Goal: Entertainment & Leisure: Consume media (video, audio)

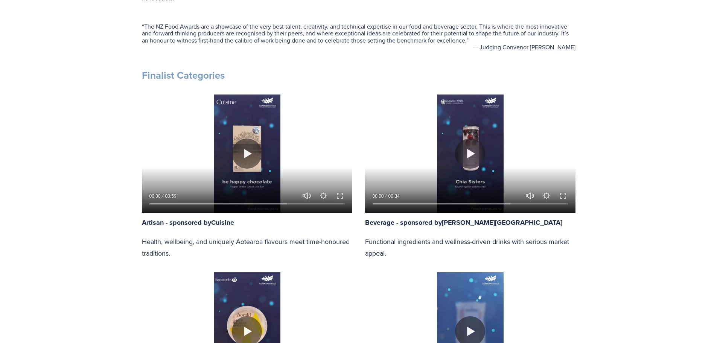
scroll to position [264, 0]
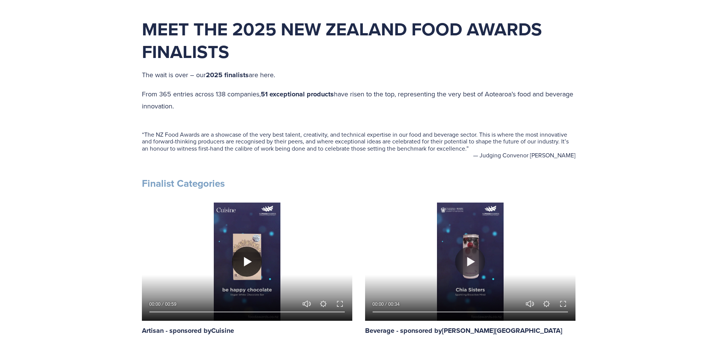
click at [245, 262] on button "Play" at bounding box center [247, 262] width 30 height 30
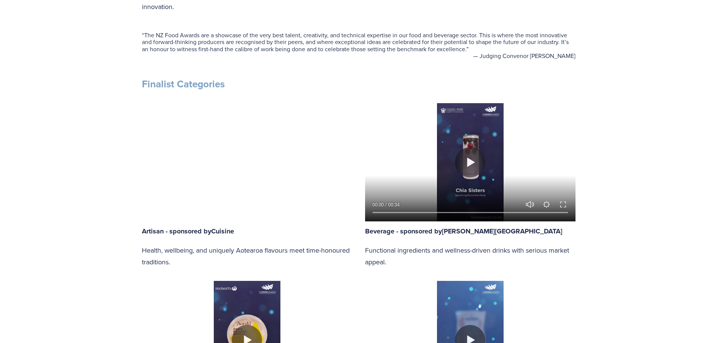
scroll to position [376, 0]
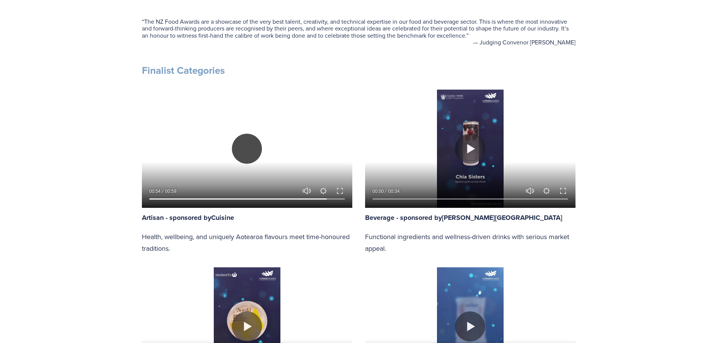
click at [248, 145] on button "Play" at bounding box center [247, 149] width 30 height 30
drag, startPoint x: 325, startPoint y: 197, endPoint x: 208, endPoint y: 198, distance: 116.7
click at [209, 199] on input "Seek" at bounding box center [246, 198] width 195 height 5
drag, startPoint x: 207, startPoint y: 198, endPoint x: 192, endPoint y: 199, distance: 15.1
click at [192, 199] on input "Seek" at bounding box center [246, 198] width 195 height 5
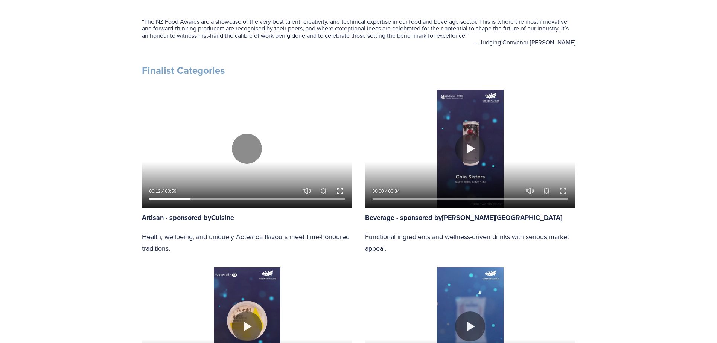
click at [339, 190] on button "Exit fullscreen Enter fullscreen" at bounding box center [339, 190] width 9 height 9
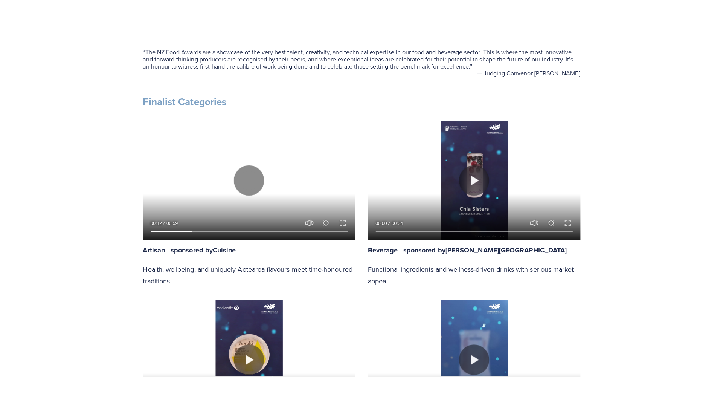
scroll to position [424, 0]
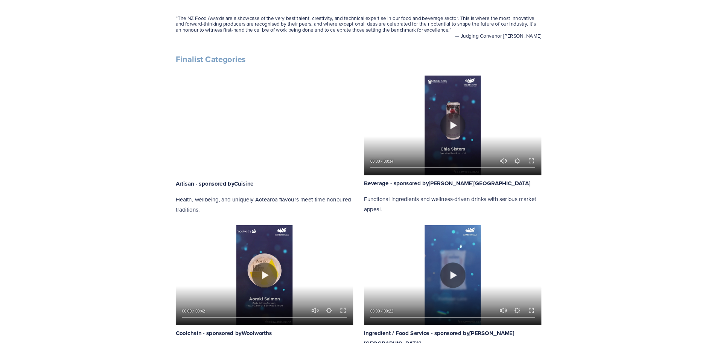
scroll to position [376, 0]
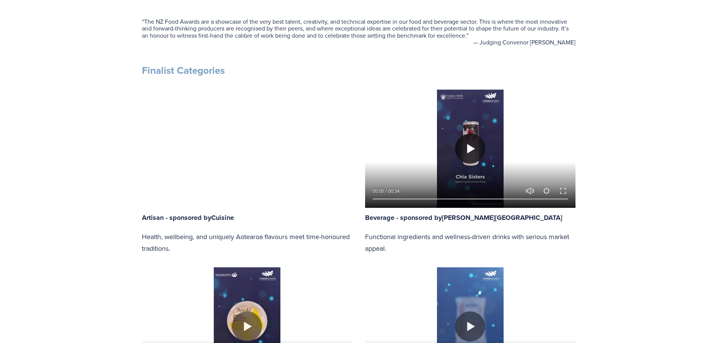
click at [471, 148] on button "Play" at bounding box center [470, 149] width 30 height 30
type input "26.54"
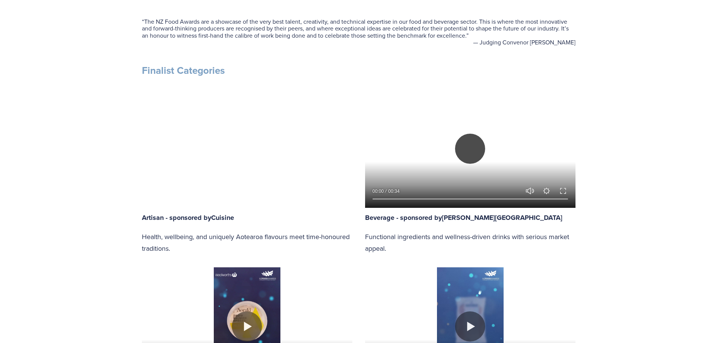
type input "0.47"
type input "26.99"
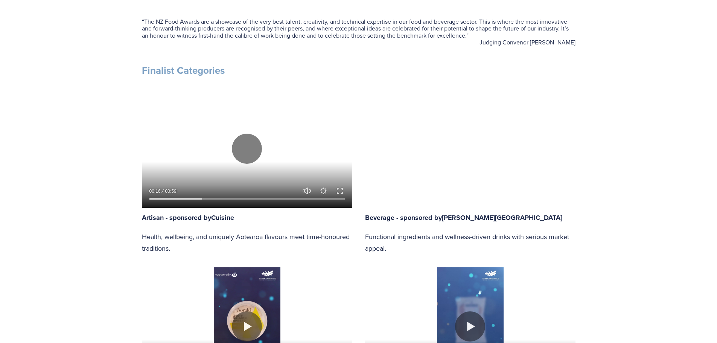
type input "1.27"
type input "27.45"
type input "2.02"
type input "27.89"
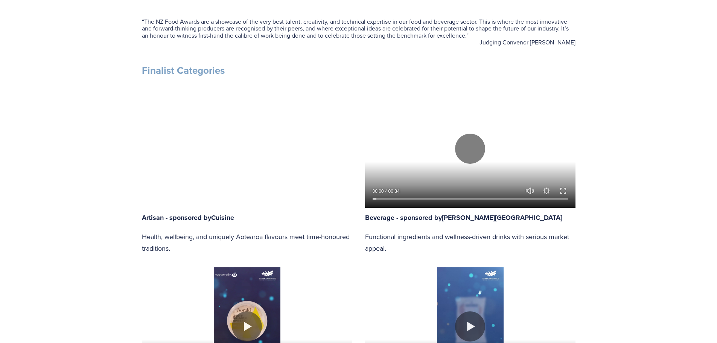
type input "2.81"
type input "28.34"
type input "3.54"
type input "28.79"
type input "4.3"
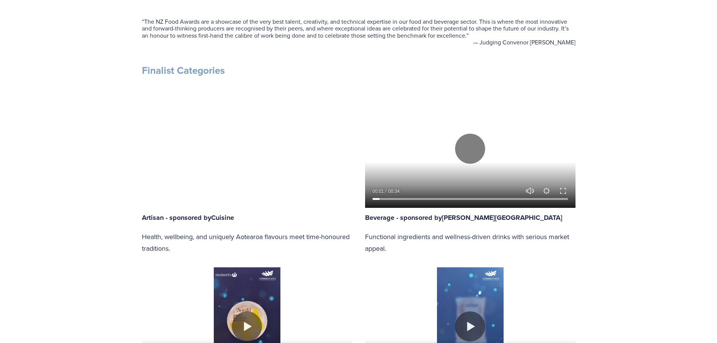
type input "29.22"
type input "5.07"
type input "29.66"
type input "5.83"
type input "30.11"
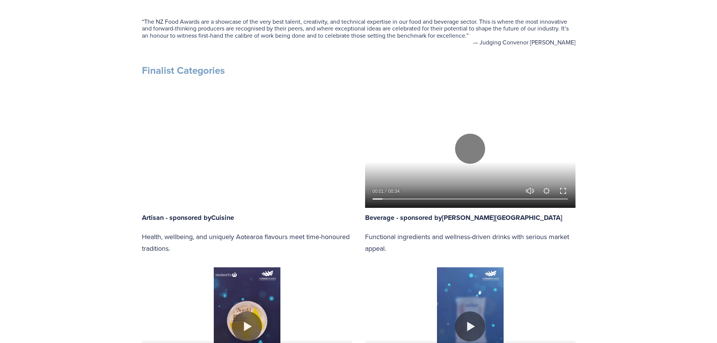
click at [560, 191] on button "Exit fullscreen Enter fullscreen" at bounding box center [563, 190] width 9 height 9
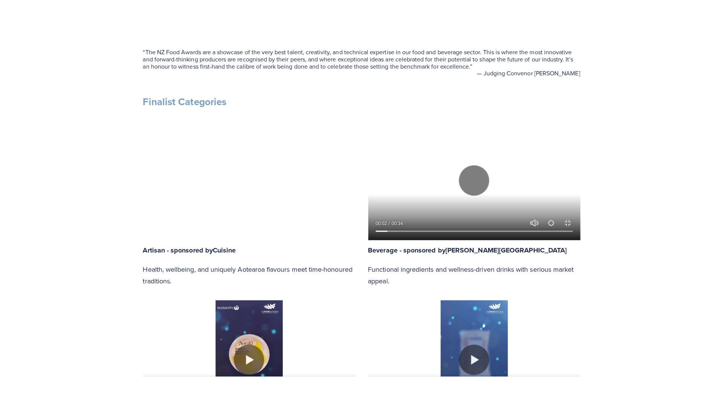
scroll to position [424, 0]
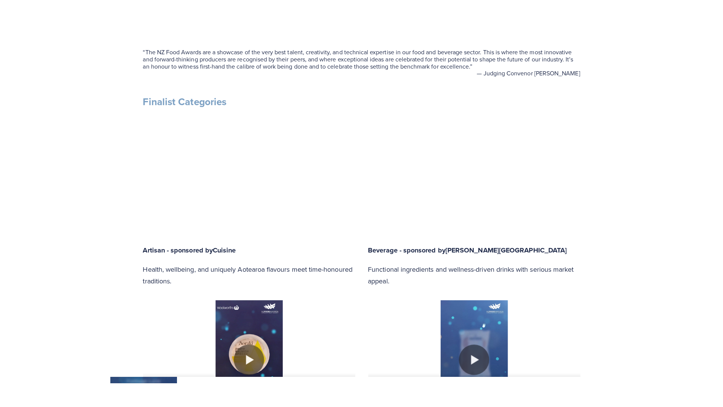
type input "6.61"
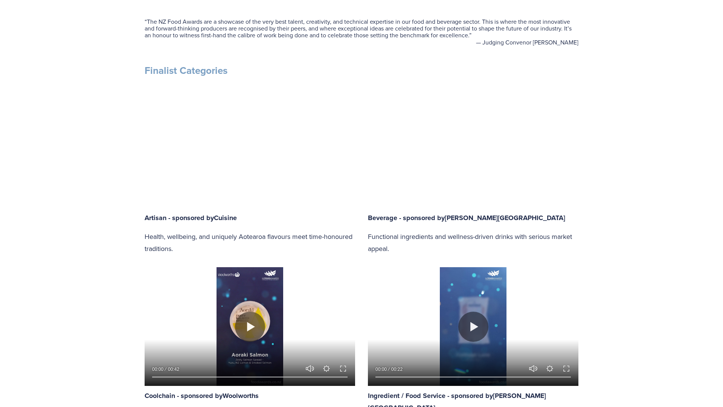
type input "30.55"
type input "7.37"
type input "31.01"
type input "8.14"
type input "31.44"
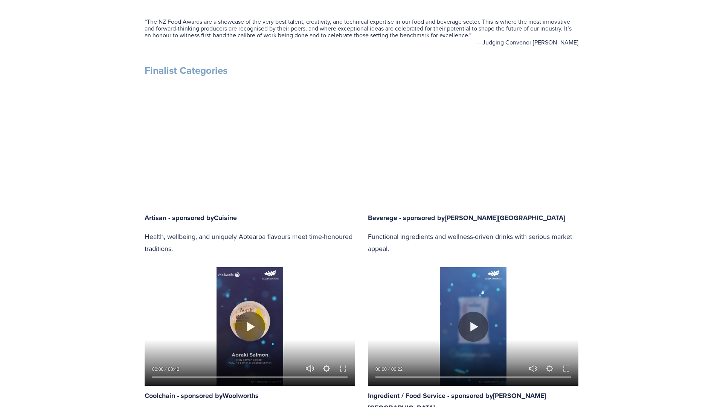
type input "8.9"
type input "31.89"
type input "9.67"
type input "32.34"
type input "10.45"
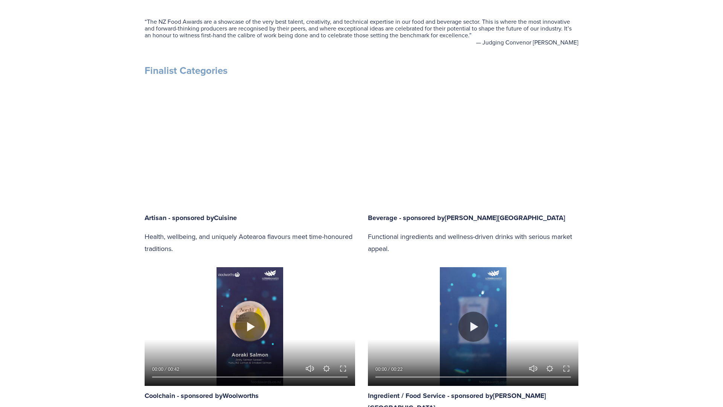
type input "32.78"
type input "11.2"
type input "33.23"
type input "11.96"
type input "33.68"
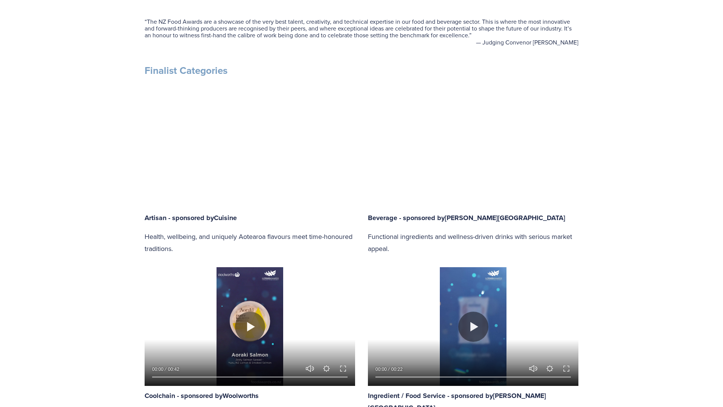
type input "12.73"
type input "34.13"
type input "13.51"
type input "34.58"
type input "14.27"
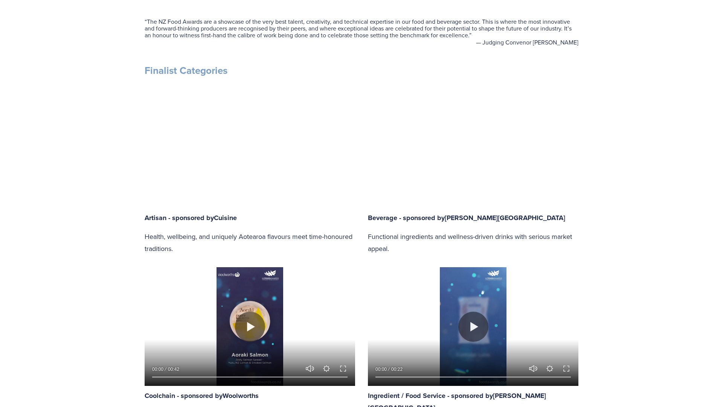
type input "35.01"
type input "15.06"
type input "35.47"
type input "15.81"
type input "35.92"
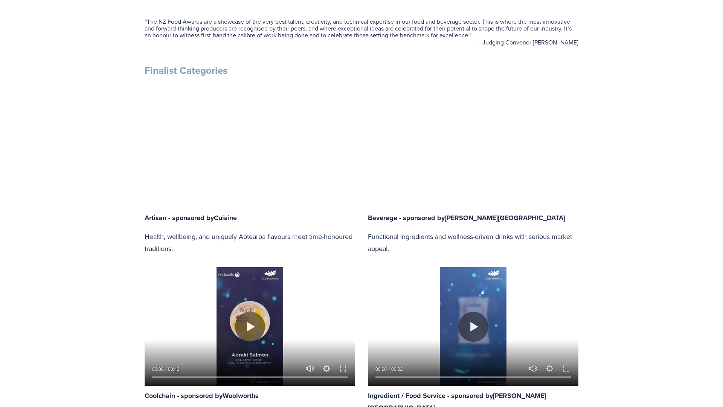
type input "16.56"
type input "36.35"
type input "17.33"
type input "36.79"
type input "18.09"
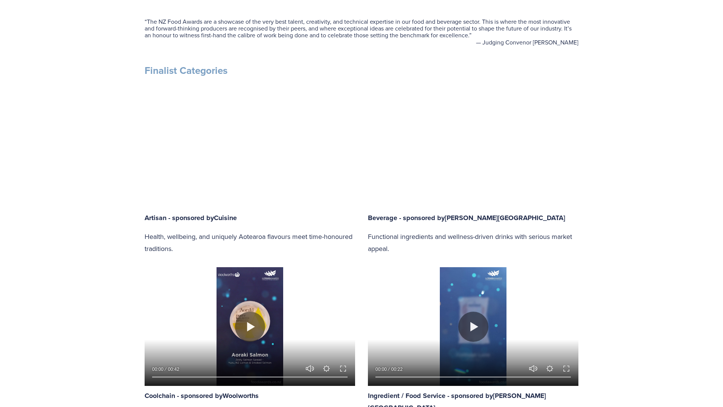
type input "37.24"
type input "18.9"
type input "37.68"
type input "19.62"
type input "38.13"
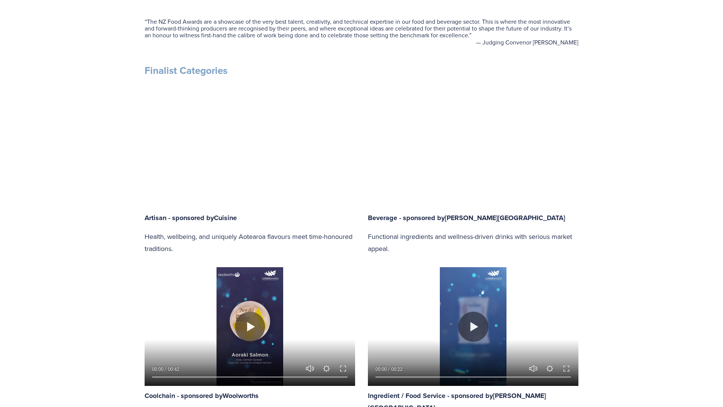
type input "20.39"
type input "38.58"
type input "21.16"
type input "39.02"
type input "21.93"
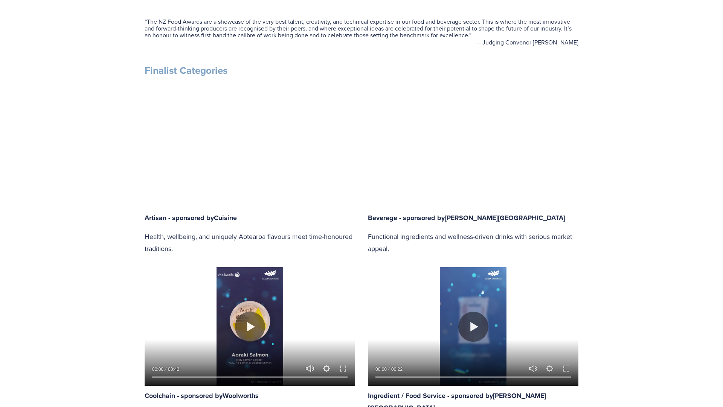
type input "39.47"
type input "22.7"
type input "39.92"
type input "23.46"
type input "40.36"
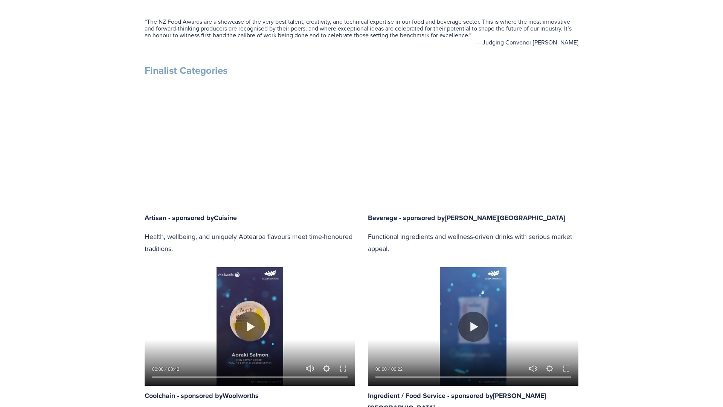
type input "24.23"
type input "40.81"
type input "25"
type input "41.26"
type input "25.78"
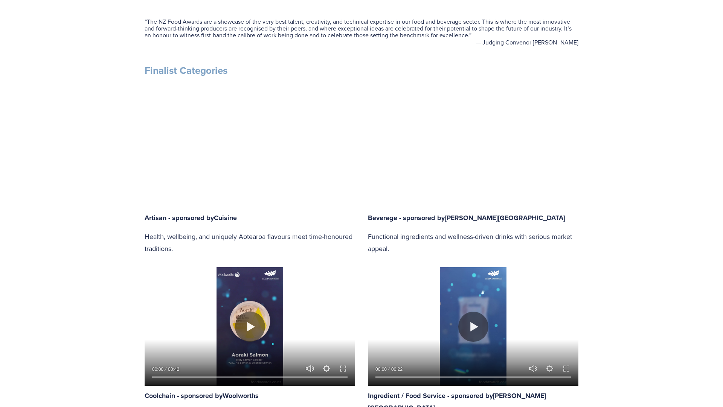
type input "41.71"
type input "26.54"
type input "42.15"
type input "27.31"
type input "42.58"
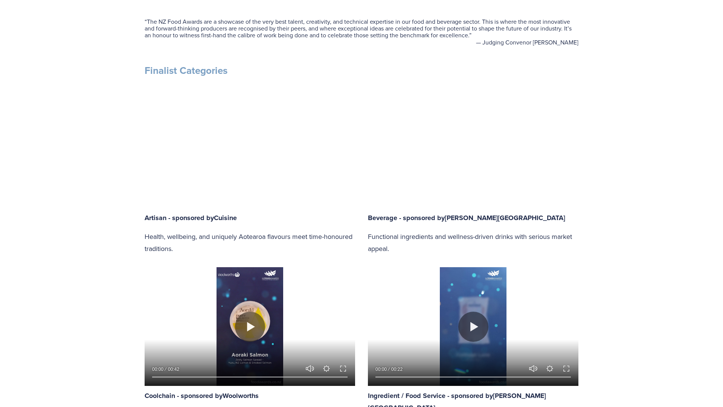
type input "28.08"
type input "43.03"
type input "28.85"
type input "43.47"
type input "29.61"
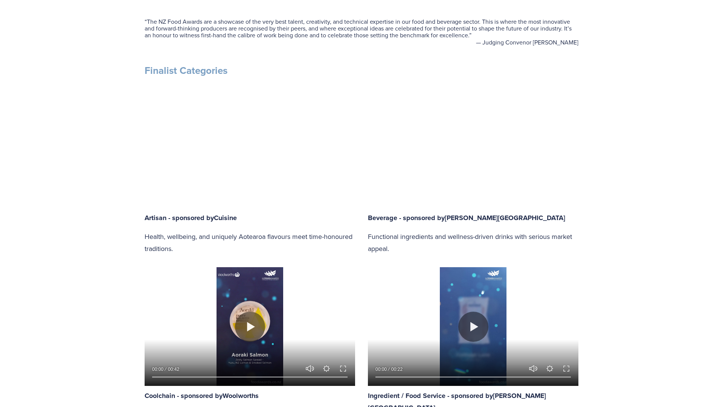
type input "43.92"
type input "30.35"
type input "44.36"
type input "31.11"
type input "44.81"
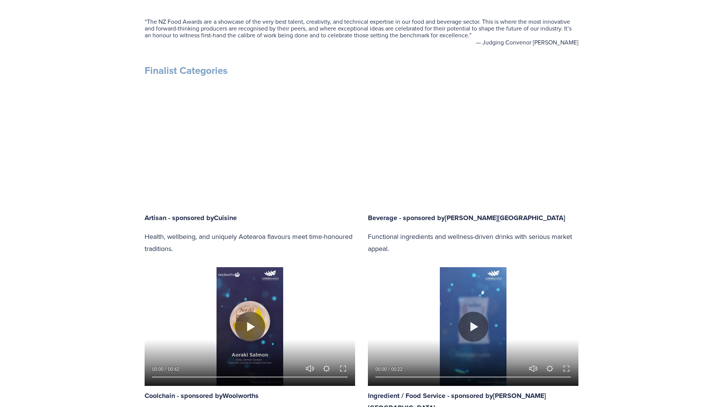
type input "31.88"
type input "45.26"
type input "32.64"
type input "45.7"
type input "33.41"
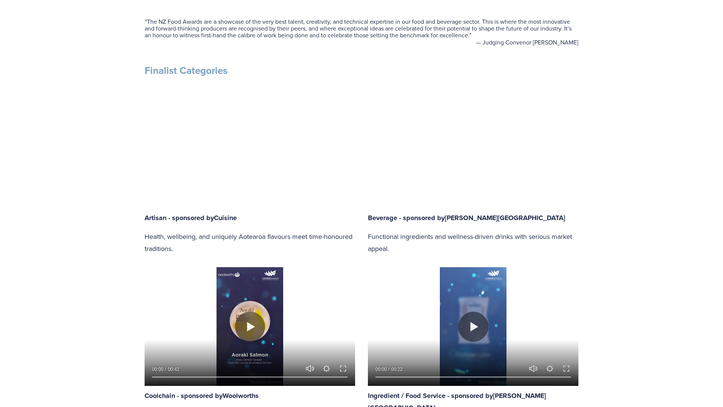
type input "46.15"
type input "34.18"
type input "46.59"
type input "34.95"
type input "47.04"
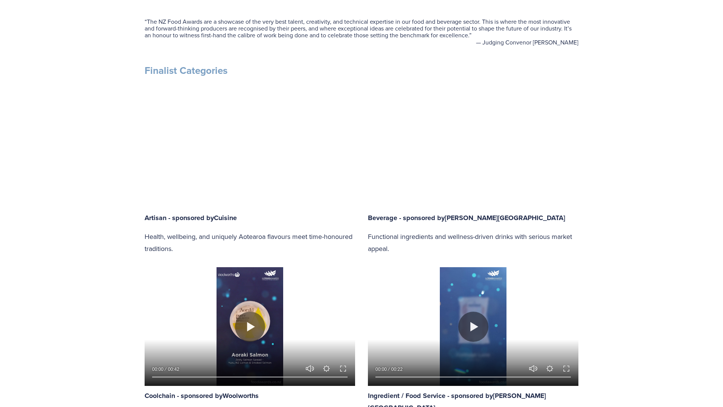
type input "35.72"
type input "47.48"
type input "36.49"
type input "47.93"
type input "37.26"
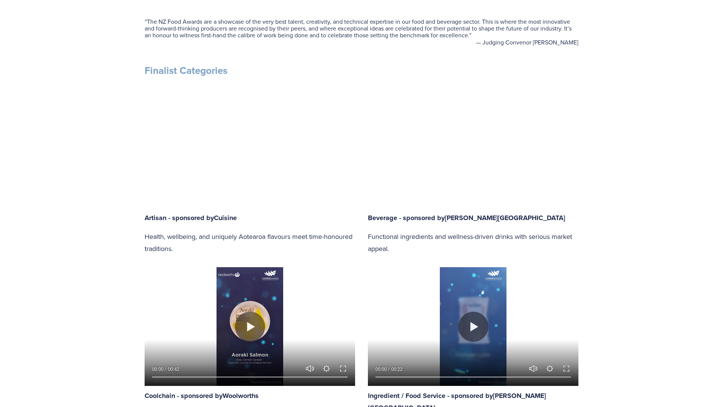
type input "48.37"
type input "38.02"
type input "48.83"
type input "38.77"
type input "49.27"
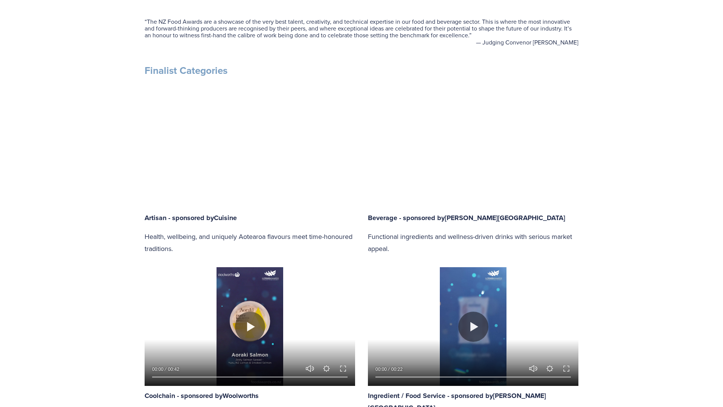
type input "39.57"
type input "49.73"
type input "40.33"
type input "50.17"
type input "41.1"
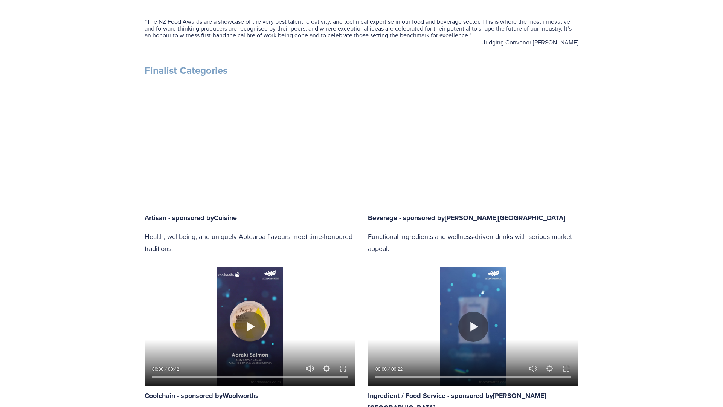
type input "50.6"
type input "41.87"
type input "51.05"
type input "42.64"
type input "51.49"
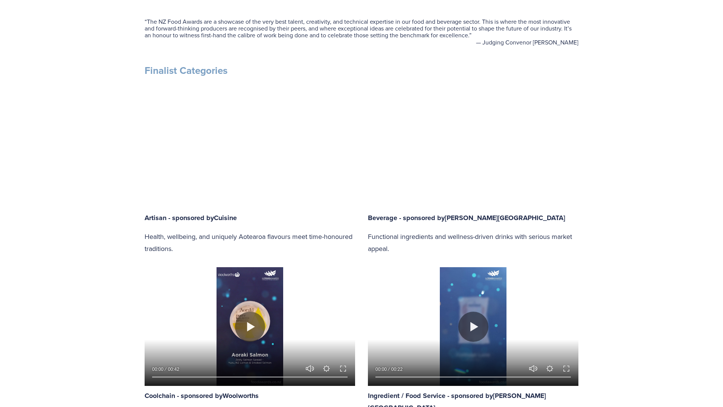
type input "43.41"
type input "51.94"
type input "44.14"
type input "52.39"
type input "44.9"
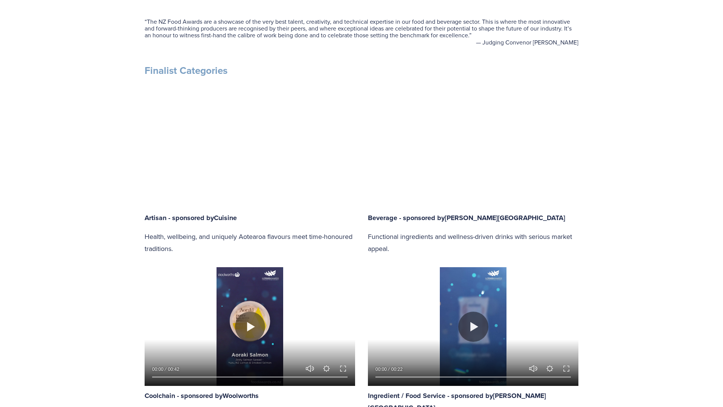
type input "52.83"
type input "45.67"
type input "53.28"
type input "46.44"
type input "53.72"
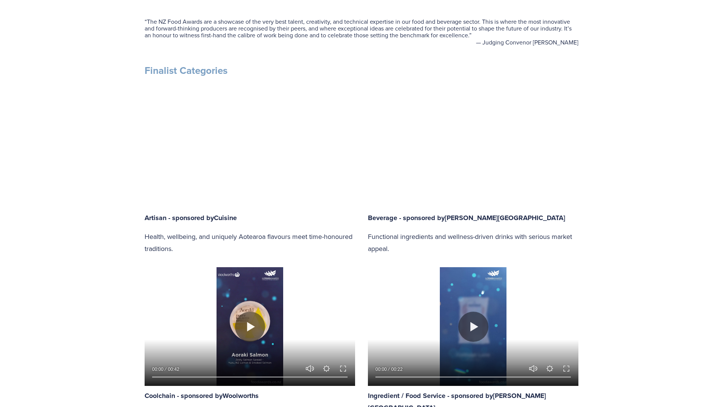
type input "47.21"
type input "54.17"
type input "47.97"
type input "54.62"
type input "48.74"
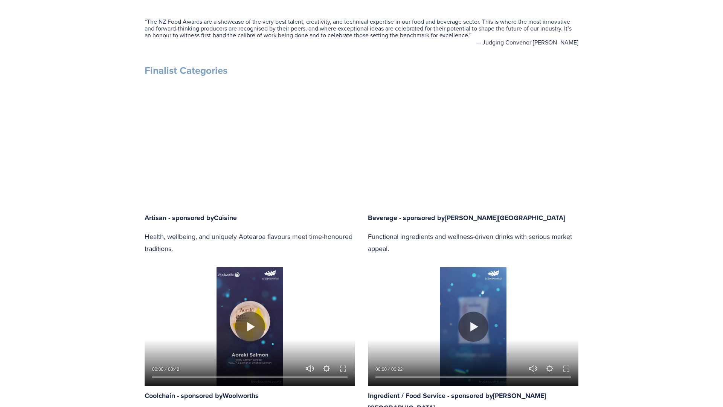
type input "55.07"
type input "49.51"
type input "55.5"
type input "50.28"
type input "55.95"
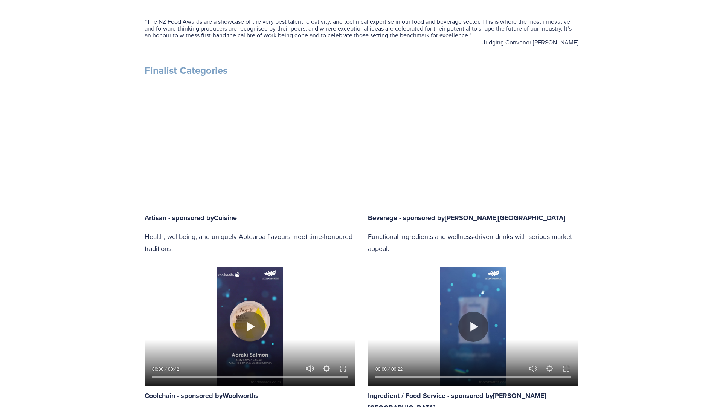
type input "51.05"
type input "56.41"
type input "51.82"
type input "56.84"
type input "52.59"
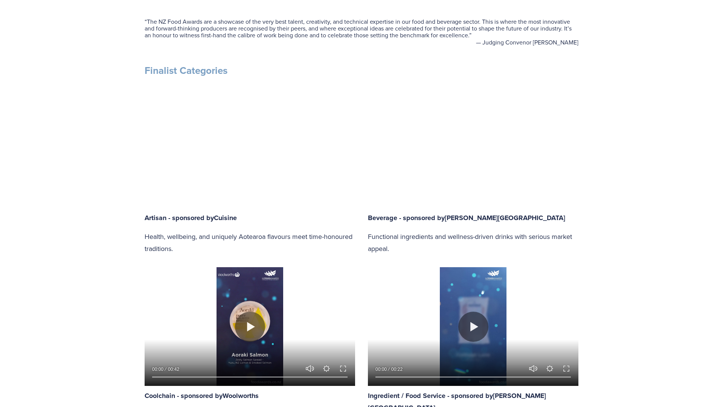
type input "57.29"
type input "53.36"
type input "57.75"
type input "54.13"
type input "58.18"
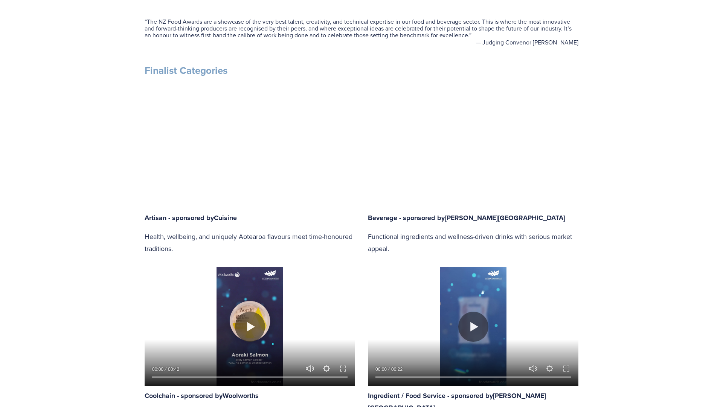
type input "54.9"
type input "58.62"
type input "55.66"
type input "59.07"
type input "56.39"
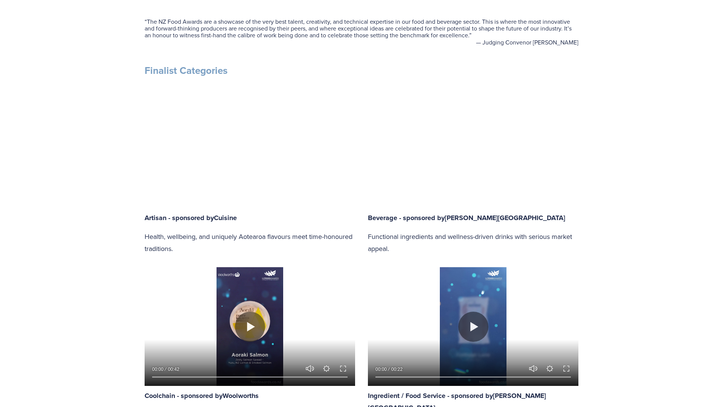
type input "59.51"
type input "57.2"
type input "60.41"
type input "57.97"
type input "60.85"
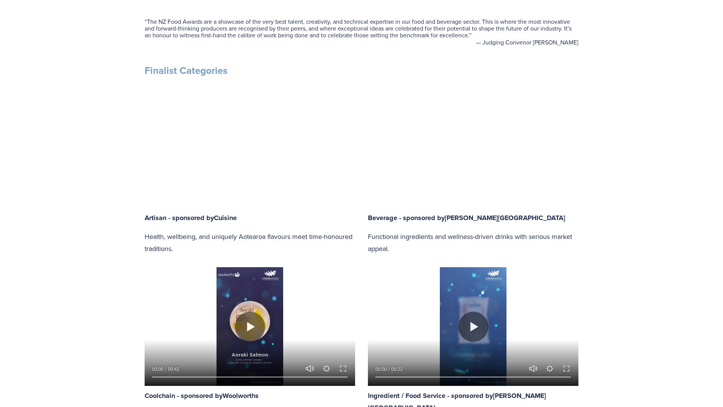
type input "58.74"
type input "61.3"
type input "59.5"
type input "61.75"
type input "60.28"
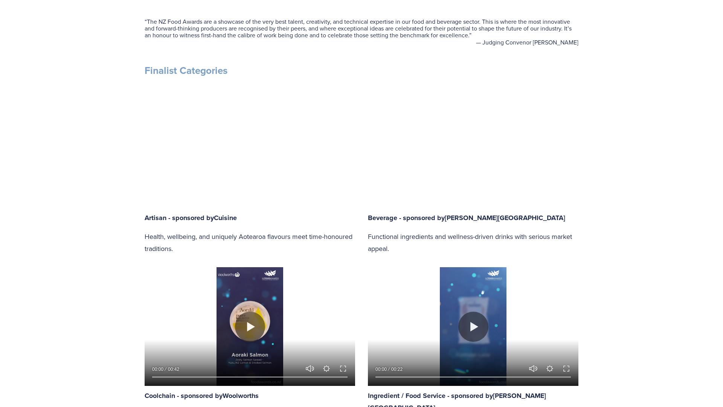
type input "62.19"
type input "61.04"
type input "62.65"
type input "61.82"
type input "63.09"
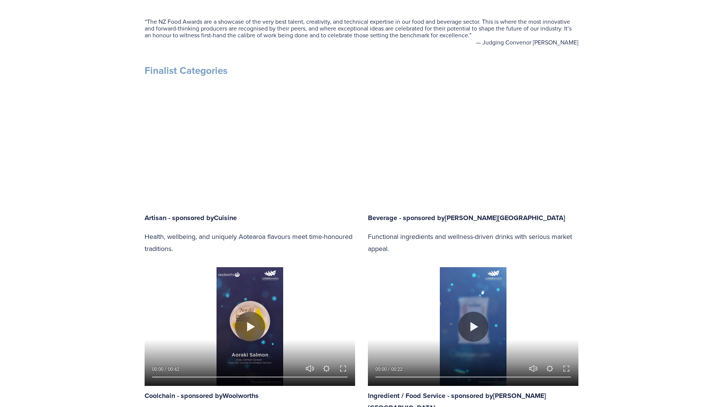
type input "62.59"
type input "63.54"
type input "63.35"
type input "63.97"
type input "64.1"
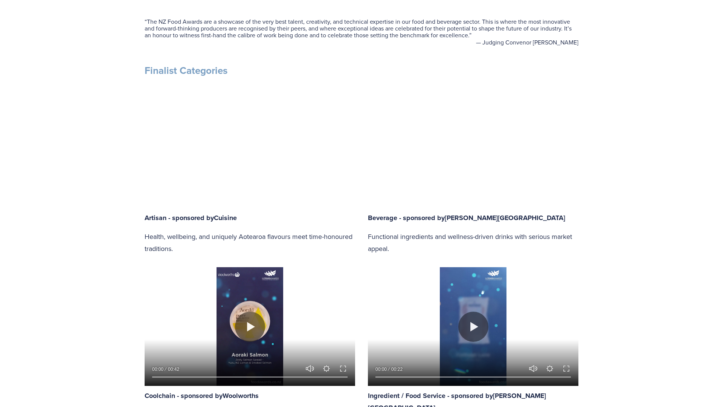
type input "64.44"
type input "64.89"
type input "64.88"
type input "65.66"
type input "65.31"
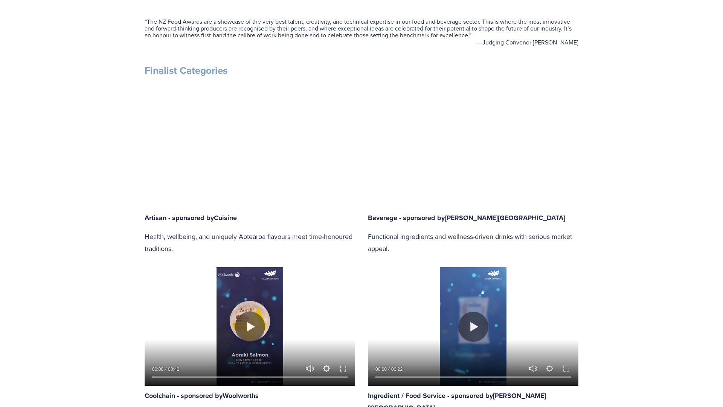
type input "66.4"
type input "65.76"
type input "67.18"
type input "66.2"
type input "67.93"
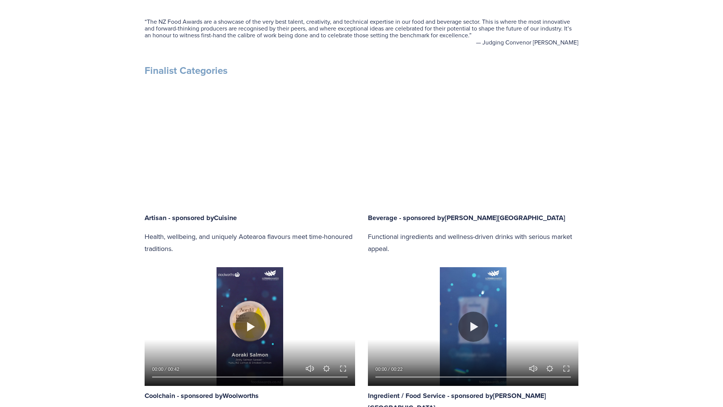
type input "66.64"
type input "68.69"
type input "67.09"
type input "69.46"
type input "67.54"
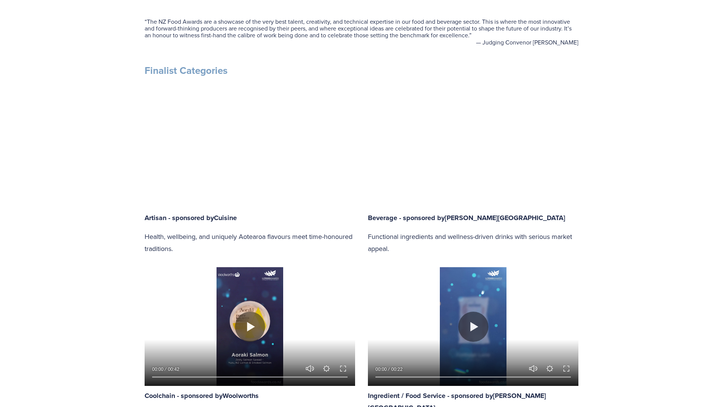
type input "70.23"
type input "67.98"
type input "71"
type input "68.43"
type input "71.76"
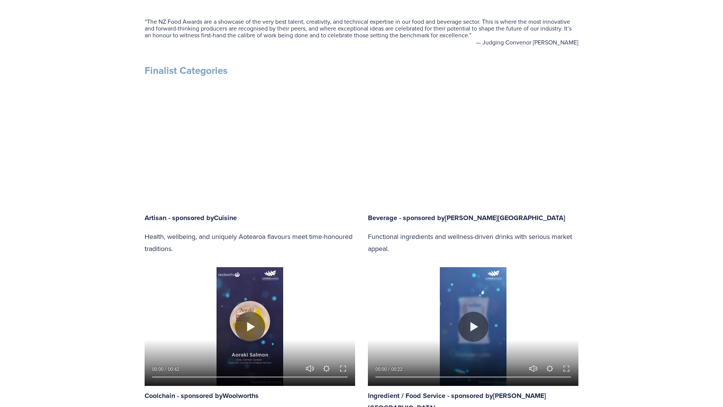
type input "68.88"
type input "72.53"
type input "69.33"
type input "73.3"
type input "69.78"
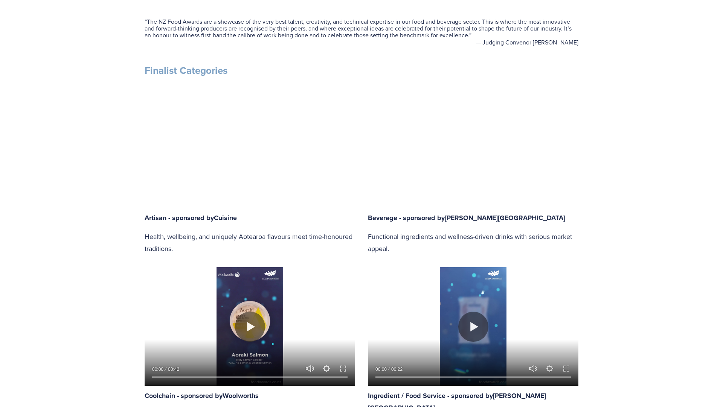
type input "74.07"
type input "70.22"
type input "74.84"
type input "70.67"
type input "75.61"
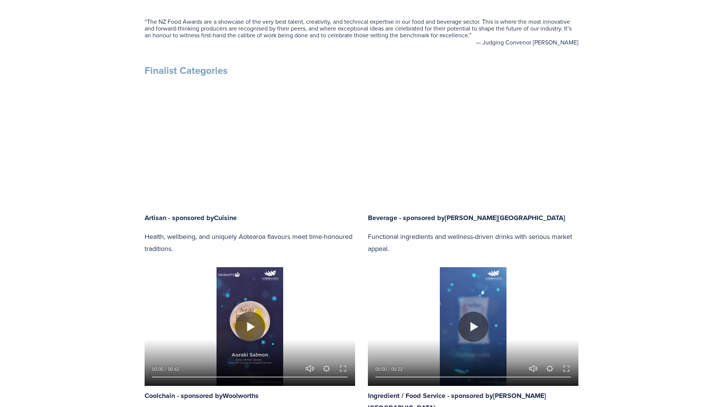
type input "71.12"
type input "76.38"
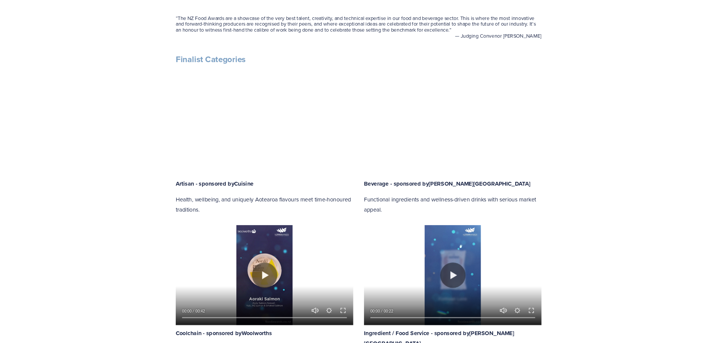
scroll to position [376, 0]
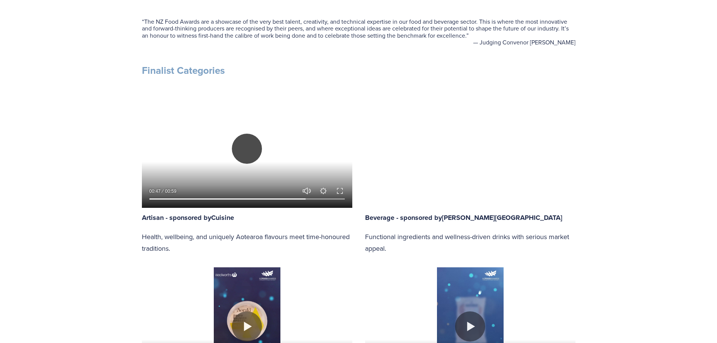
click at [253, 143] on button "Play" at bounding box center [247, 149] width 30 height 30
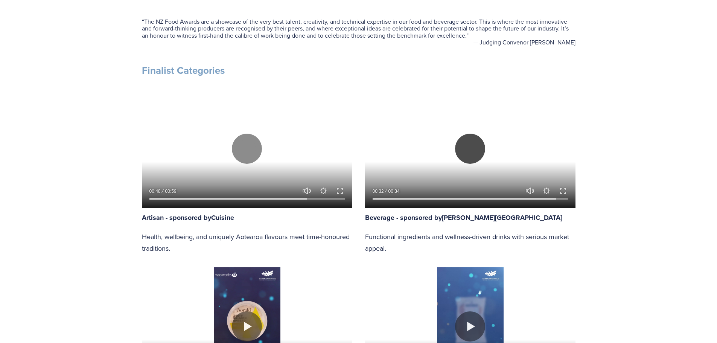
click at [470, 149] on button "Play" at bounding box center [470, 149] width 30 height 30
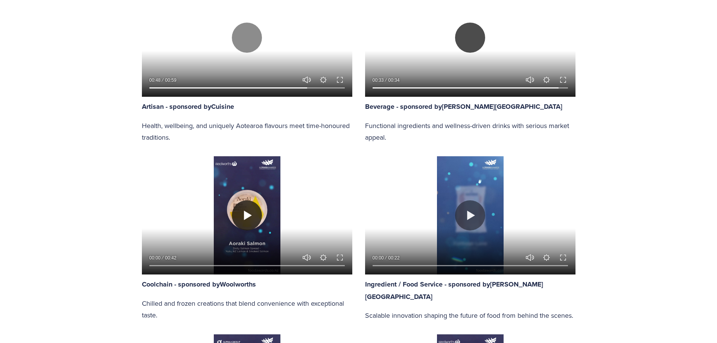
scroll to position [489, 0]
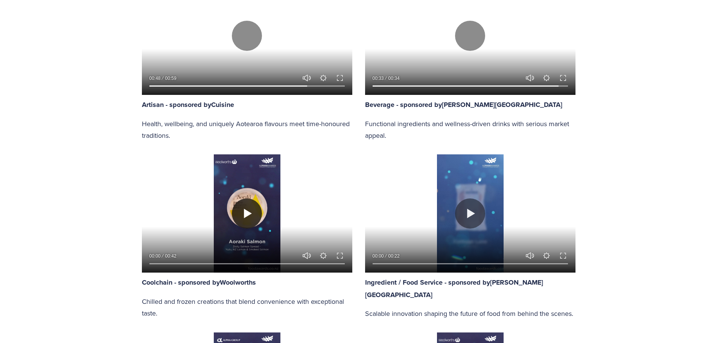
click at [250, 203] on button "Play" at bounding box center [247, 213] width 30 height 30
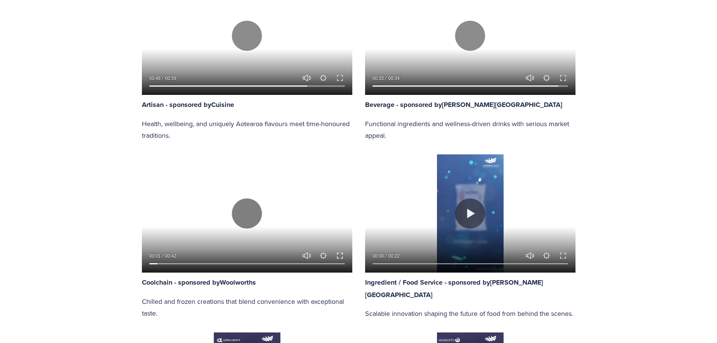
click at [338, 255] on button "Exit fullscreen Enter fullscreen" at bounding box center [339, 255] width 9 height 9
click at [251, 213] on button "Play" at bounding box center [247, 213] width 30 height 30
click at [478, 210] on button "Play" at bounding box center [470, 213] width 30 height 30
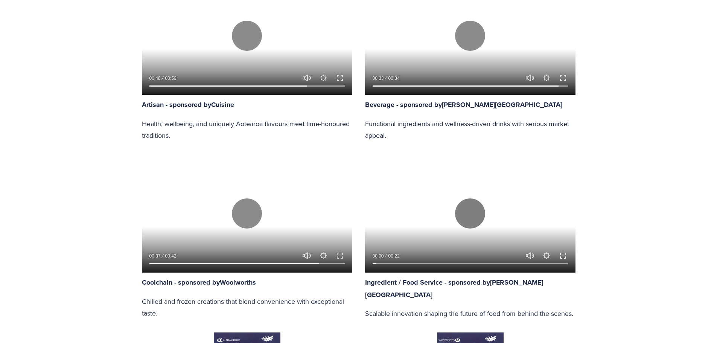
click at [566, 253] on button "Exit fullscreen Enter fullscreen" at bounding box center [563, 255] width 9 height 9
click at [471, 214] on button "Play" at bounding box center [470, 213] width 30 height 30
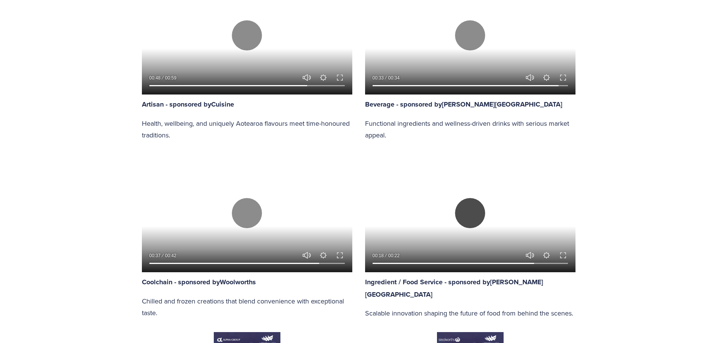
scroll to position [678, 0]
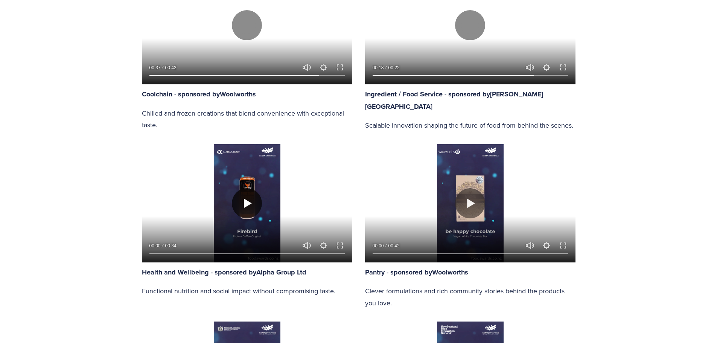
click at [254, 205] on button "Play" at bounding box center [247, 203] width 30 height 30
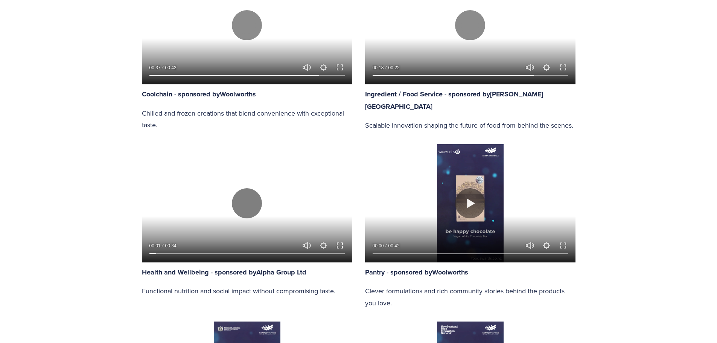
click at [340, 245] on button "Exit fullscreen Enter fullscreen" at bounding box center [339, 245] width 9 height 9
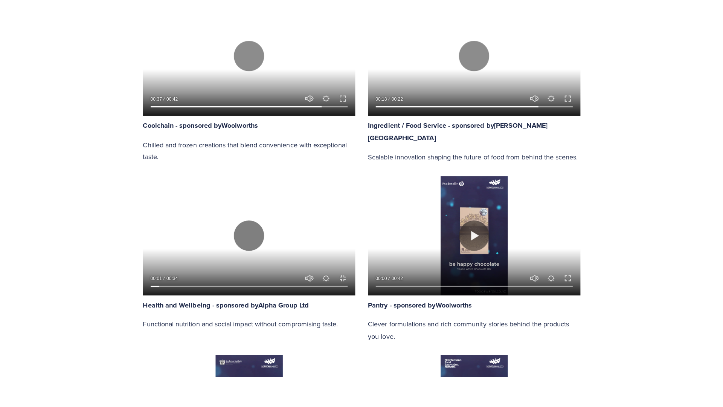
scroll to position [725, 0]
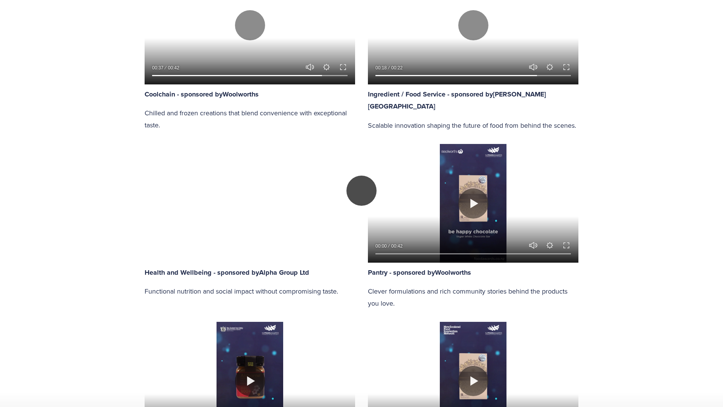
click at [361, 206] on button "Play" at bounding box center [361, 190] width 30 height 30
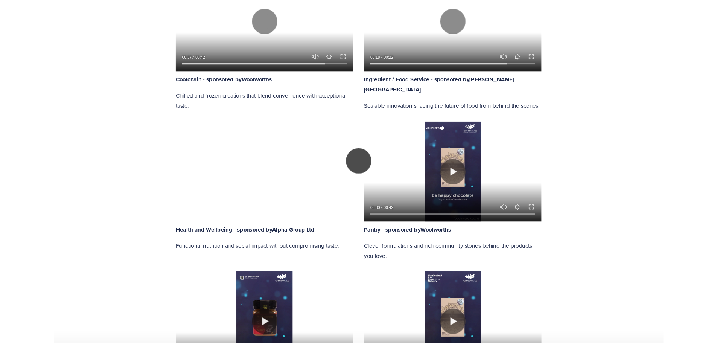
scroll to position [678, 0]
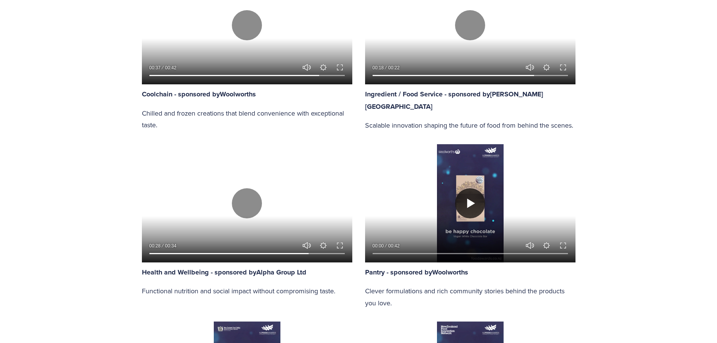
click at [475, 206] on button "Play" at bounding box center [470, 203] width 30 height 30
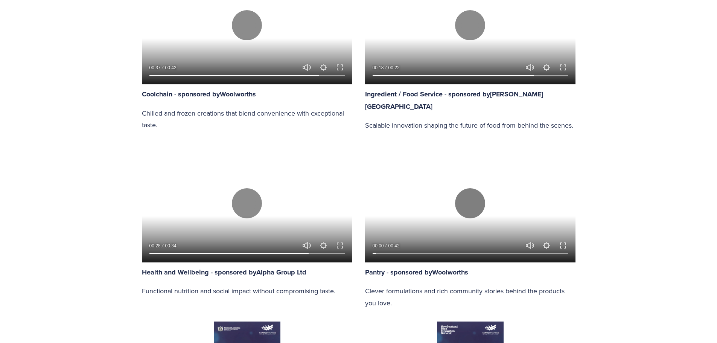
click at [564, 242] on button "Exit fullscreen Enter fullscreen" at bounding box center [563, 245] width 9 height 9
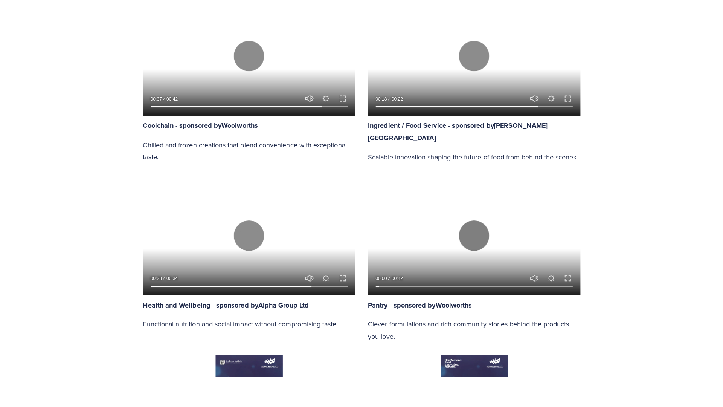
scroll to position [725, 0]
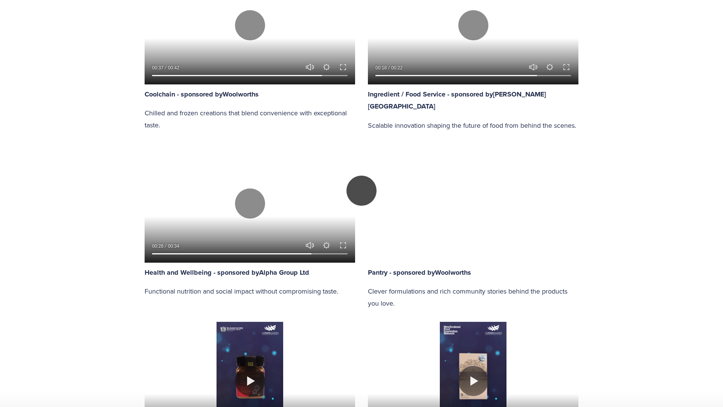
click at [352, 196] on button "Play" at bounding box center [361, 190] width 30 height 30
drag, startPoint x: 342, startPoint y: 395, endPoint x: 210, endPoint y: 401, distance: 131.9
click at [359, 206] on button "Play" at bounding box center [361, 190] width 30 height 30
click at [360, 203] on button "Play" at bounding box center [361, 190] width 30 height 30
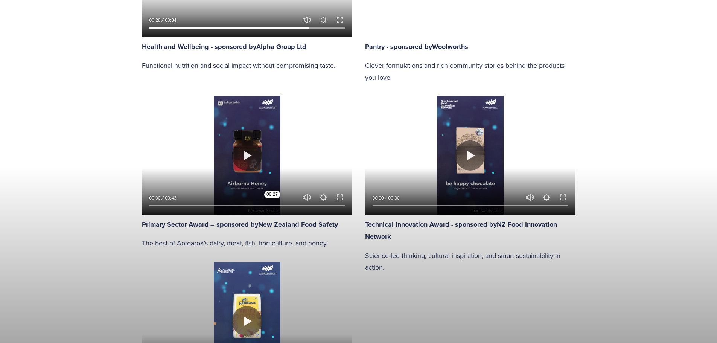
scroll to position [903, 0]
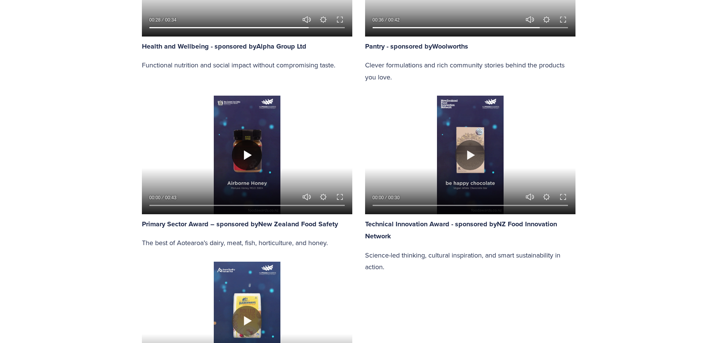
click at [249, 153] on button "Play" at bounding box center [247, 155] width 30 height 30
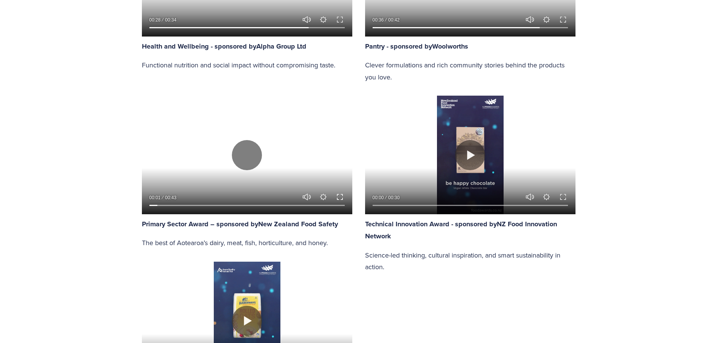
click at [341, 196] on button "Exit fullscreen Enter fullscreen" at bounding box center [339, 196] width 9 height 9
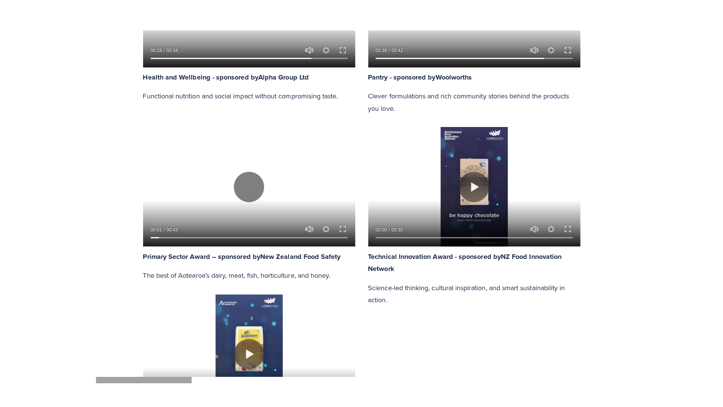
scroll to position [951, 0]
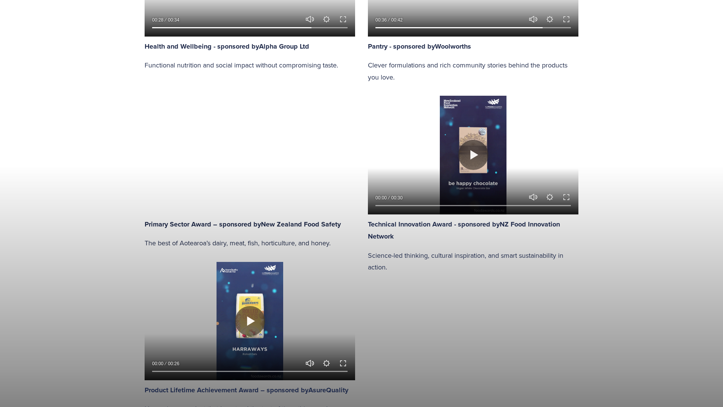
drag, startPoint x: 368, startPoint y: 210, endPoint x: 331, endPoint y: 206, distance: 36.7
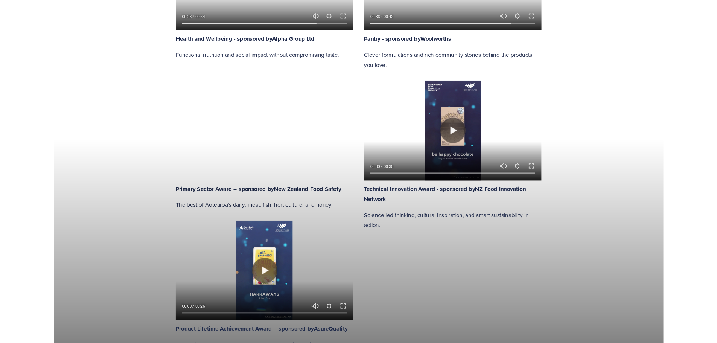
scroll to position [903, 0]
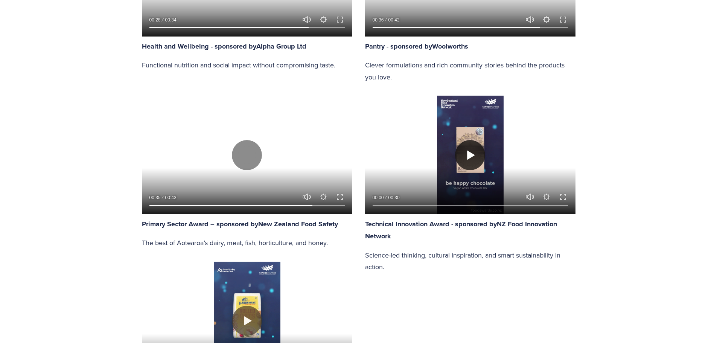
click at [471, 159] on button "Play" at bounding box center [470, 155] width 30 height 30
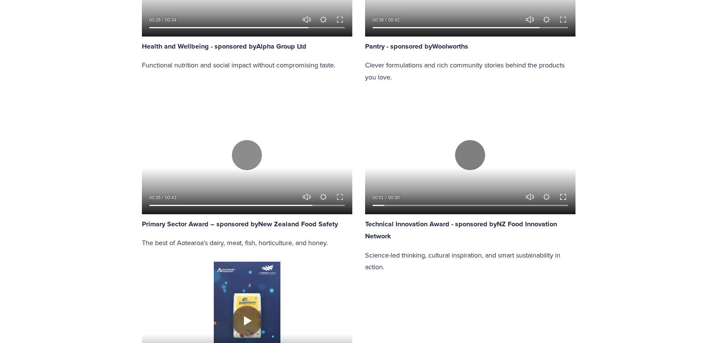
click at [562, 200] on button "Exit fullscreen Enter fullscreen" at bounding box center [563, 196] width 9 height 9
click at [472, 155] on button "Play" at bounding box center [470, 155] width 30 height 30
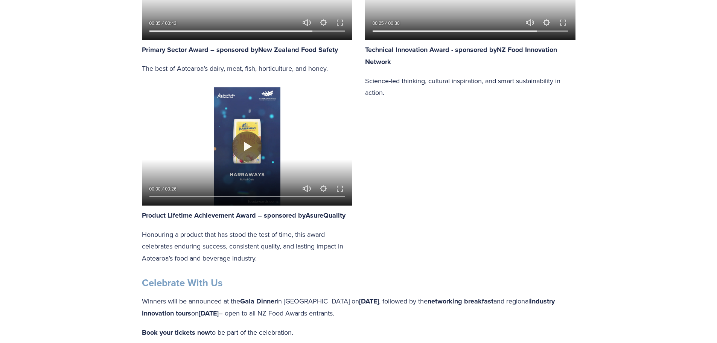
scroll to position [1092, 0]
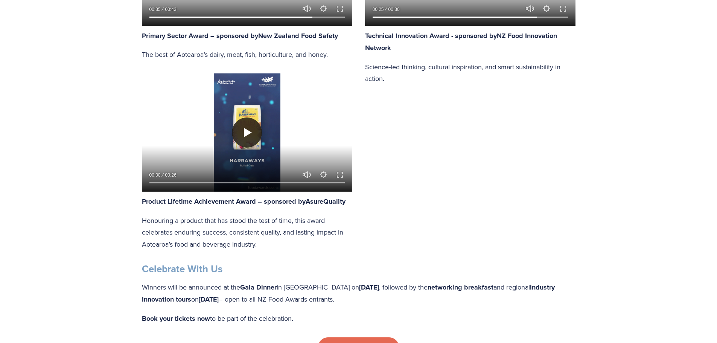
click at [250, 131] on button "Play" at bounding box center [247, 132] width 30 height 30
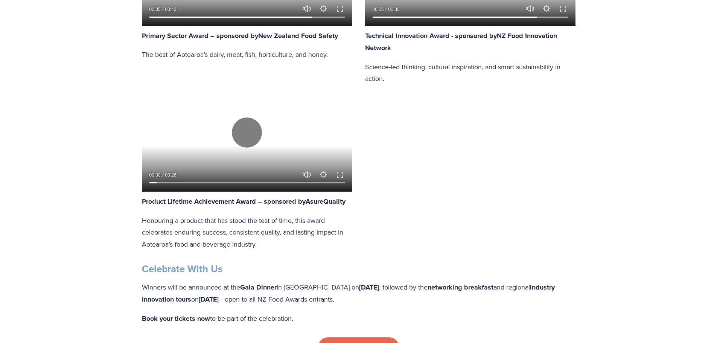
click at [341, 174] on button "Exit fullscreen Enter fullscreen" at bounding box center [339, 174] width 9 height 9
click at [253, 119] on button "Play" at bounding box center [247, 132] width 30 height 30
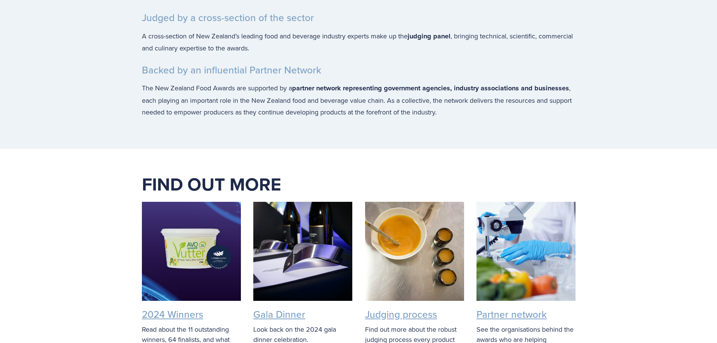
scroll to position [1581, 0]
